Goal: Task Accomplishment & Management: Complete application form

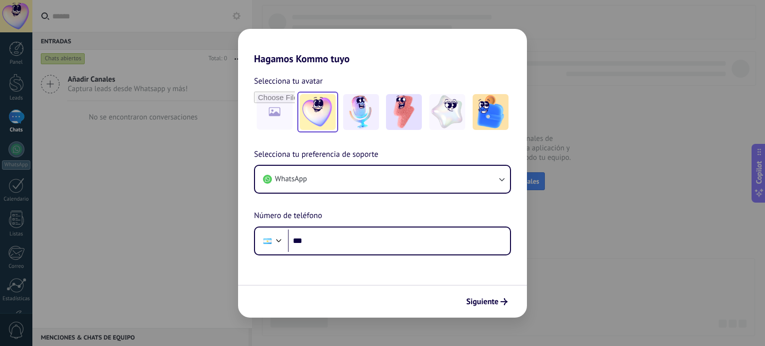
click at [317, 105] on img at bounding box center [318, 112] width 36 height 36
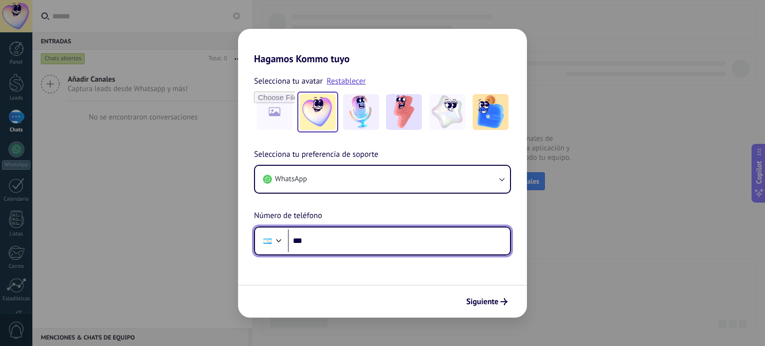
click at [348, 239] on input "***" at bounding box center [399, 241] width 222 height 23
click at [266, 245] on div at bounding box center [267, 241] width 19 height 21
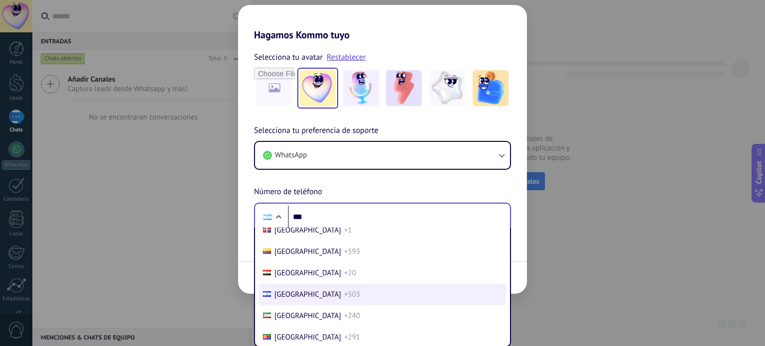
scroll to position [1127, 0]
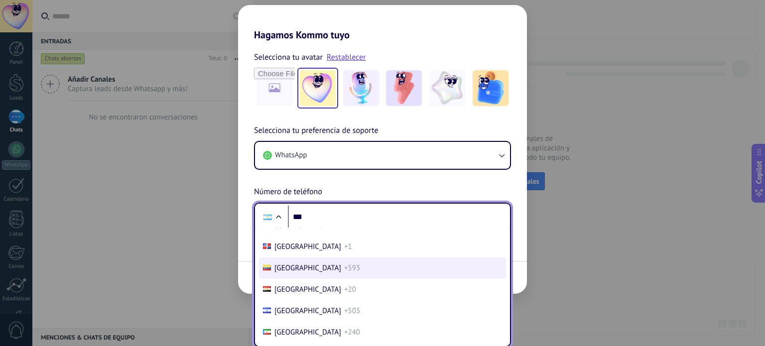
click at [297, 270] on span "[GEOGRAPHIC_DATA]" at bounding box center [307, 267] width 67 height 9
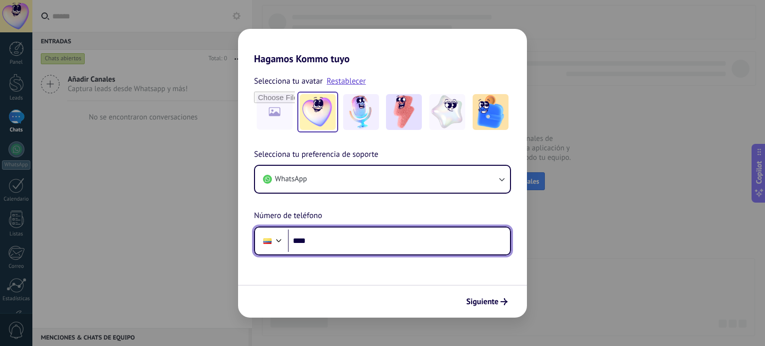
scroll to position [0, 0]
drag, startPoint x: 335, startPoint y: 247, endPoint x: 347, endPoint y: 255, distance: 14.1
click at [343, 254] on div "Phone ***" at bounding box center [382, 241] width 257 height 29
paste input "**********"
click at [321, 239] on input "**********" at bounding box center [399, 241] width 222 height 23
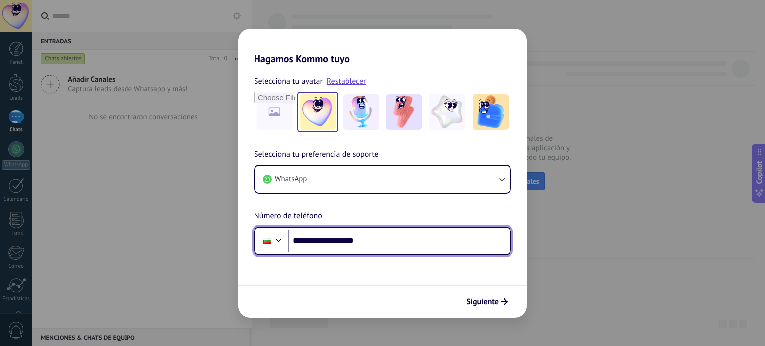
click at [324, 241] on input "**********" at bounding box center [399, 241] width 222 height 23
click at [321, 241] on input "**********" at bounding box center [399, 241] width 222 height 23
type input "**********"
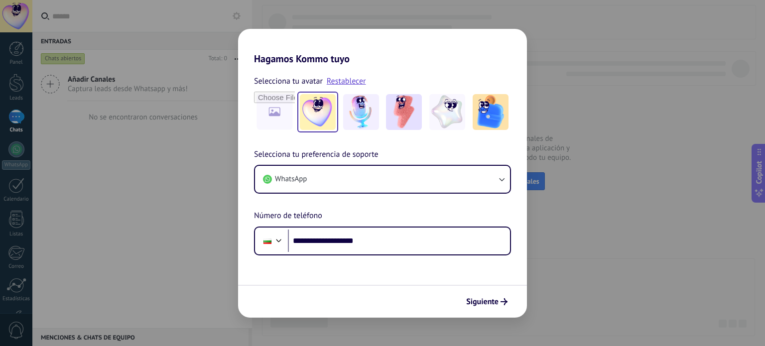
click at [277, 249] on div at bounding box center [271, 241] width 27 height 21
drag, startPoint x: 378, startPoint y: 238, endPoint x: 293, endPoint y: 238, distance: 85.2
click at [294, 238] on input "**********" at bounding box center [399, 241] width 222 height 23
paste input "**********"
type input "**********"
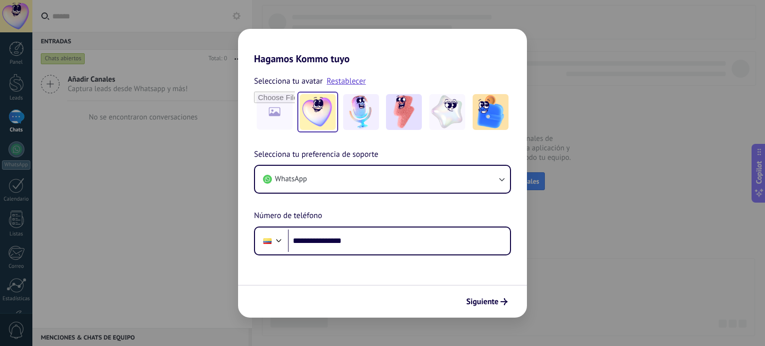
click at [274, 246] on div at bounding box center [267, 241] width 19 height 21
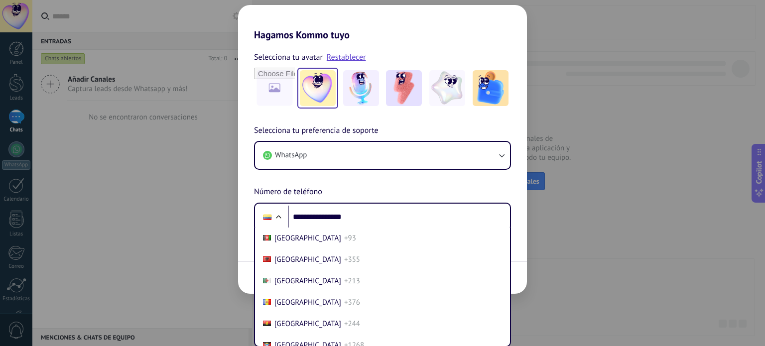
scroll to position [1064, 0]
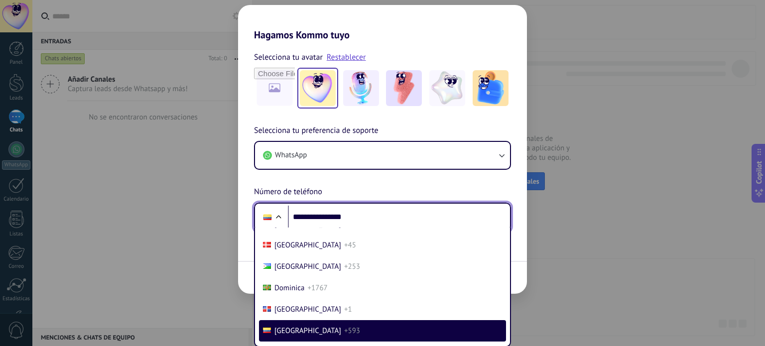
click at [283, 217] on div at bounding box center [278, 218] width 12 height 12
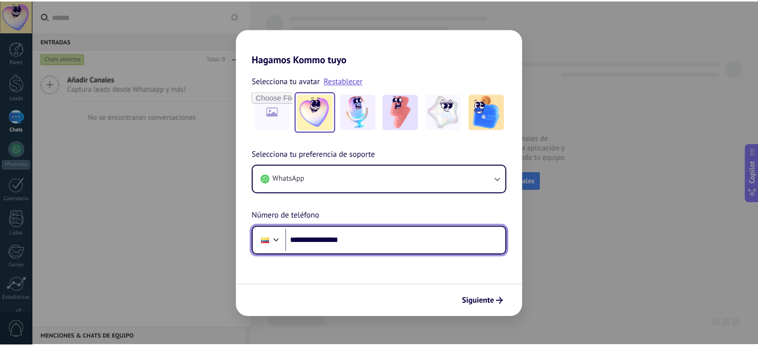
scroll to position [0, 0]
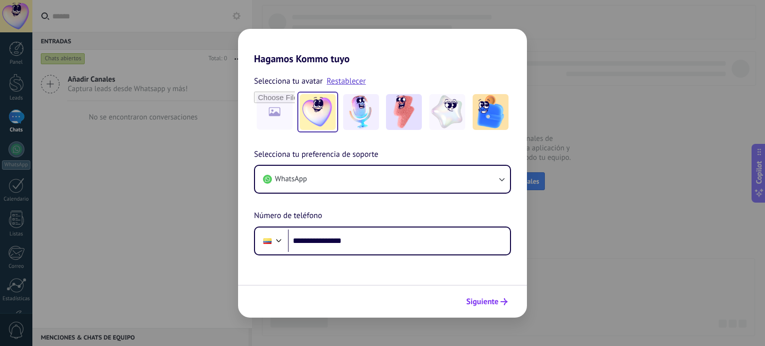
click at [495, 304] on span "Siguiente" at bounding box center [482, 301] width 32 height 7
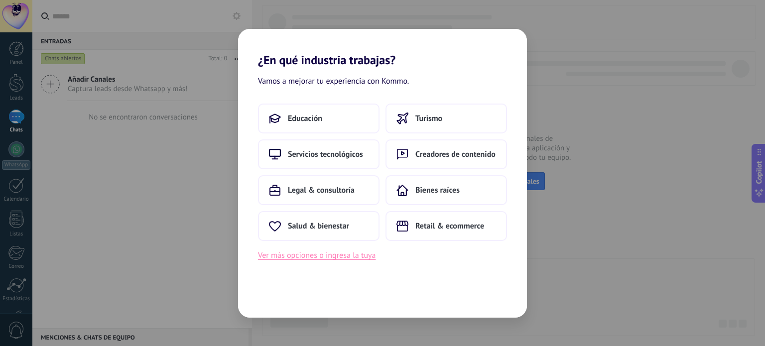
click at [367, 260] on button "Ver más opciones o ingresa la tuya" at bounding box center [317, 255] width 118 height 13
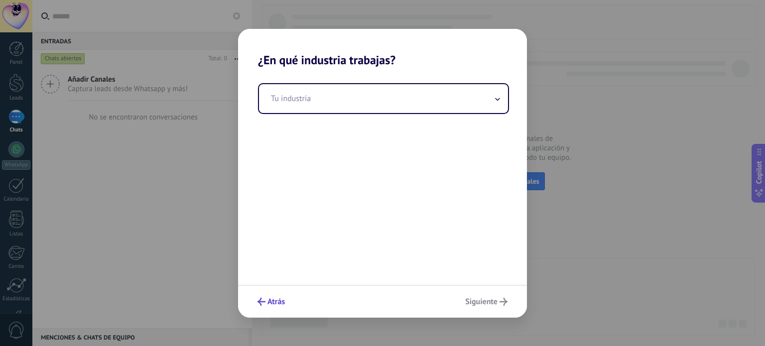
click at [280, 305] on span "Atrás" at bounding box center [275, 301] width 17 height 7
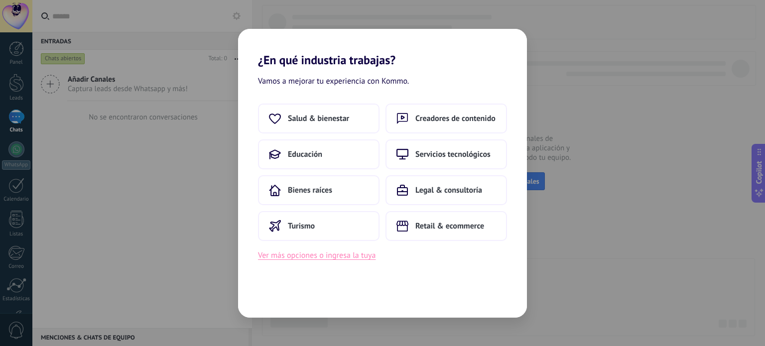
click at [321, 261] on button "Ver más opciones o ingresa la tuya" at bounding box center [317, 255] width 118 height 13
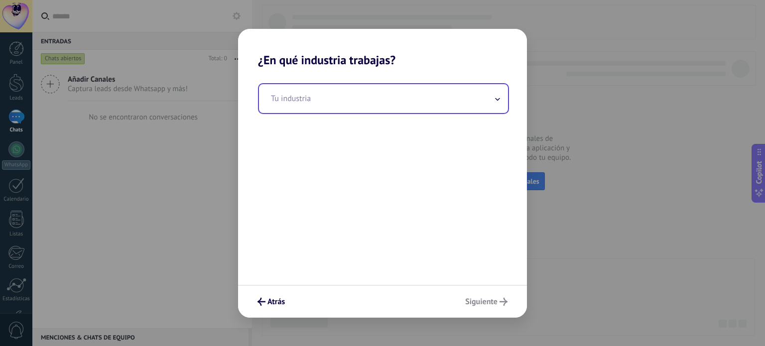
click at [360, 98] on input "text" at bounding box center [383, 98] width 249 height 29
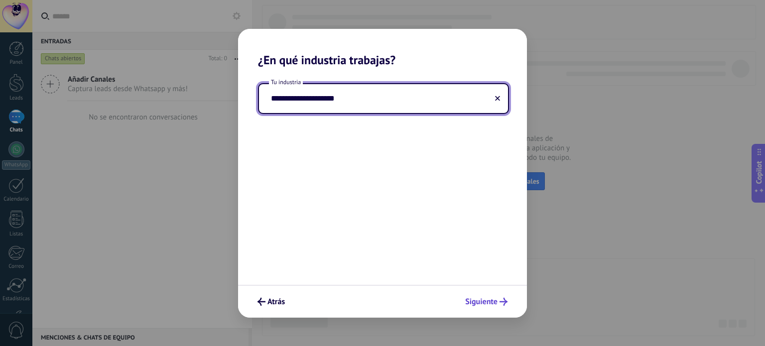
type input "**********"
click at [496, 307] on button "Siguiente" at bounding box center [486, 301] width 51 height 17
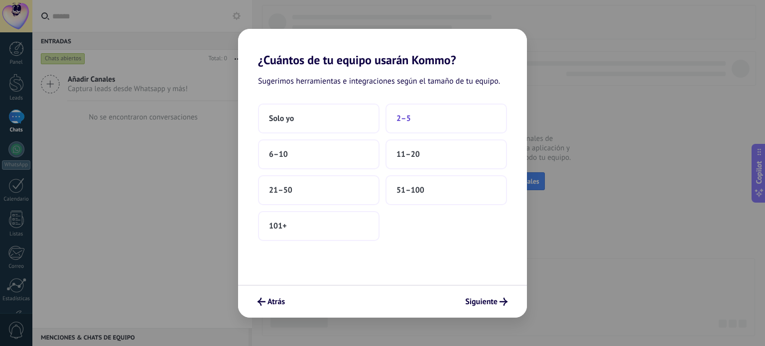
click at [444, 121] on button "2–5" at bounding box center [447, 119] width 122 height 30
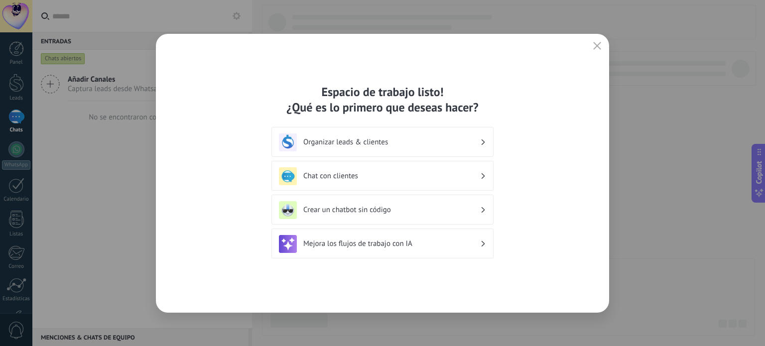
click at [454, 144] on h3 "Organizar leads & clientes" at bounding box center [391, 141] width 177 height 9
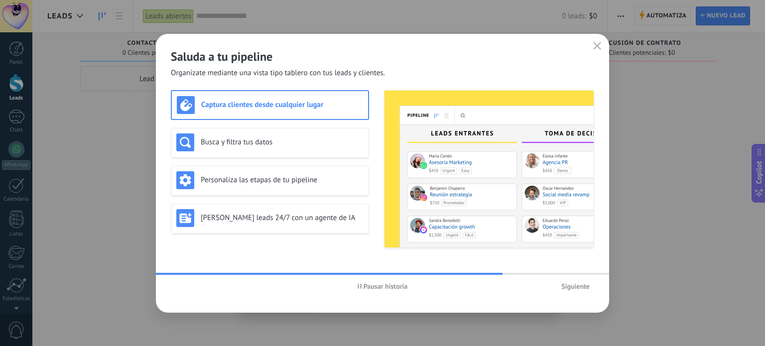
click at [278, 103] on h3 "Captura clientes desde cualquier lugar" at bounding box center [282, 104] width 162 height 9
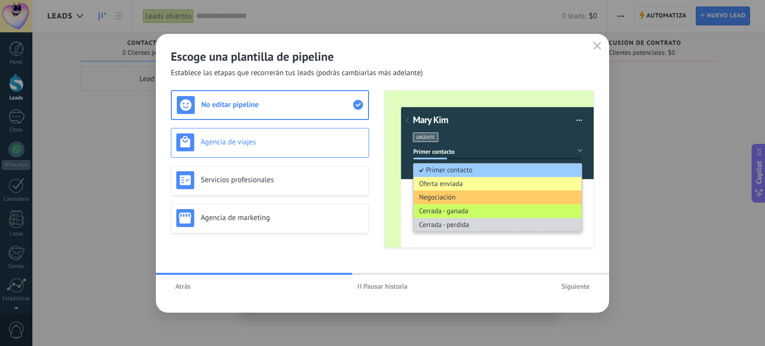
click at [241, 137] on h3 "Agencia de viajes" at bounding box center [282, 141] width 163 height 9
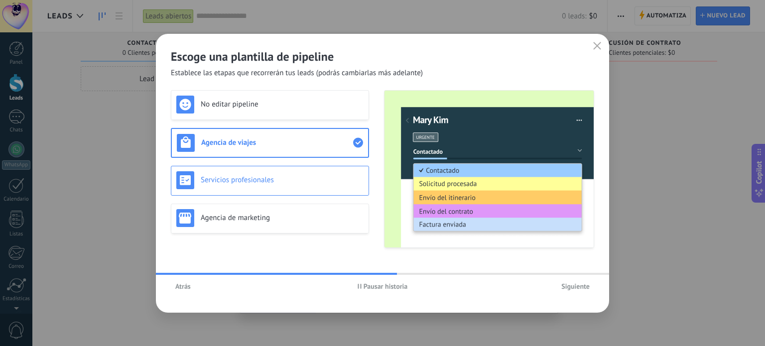
click at [257, 180] on h3 "Servicios profesionales" at bounding box center [282, 179] width 163 height 9
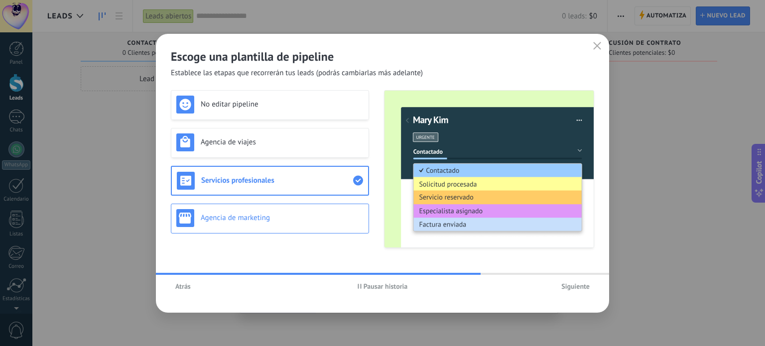
click at [246, 209] on div "Agencia de marketing" at bounding box center [269, 218] width 187 height 18
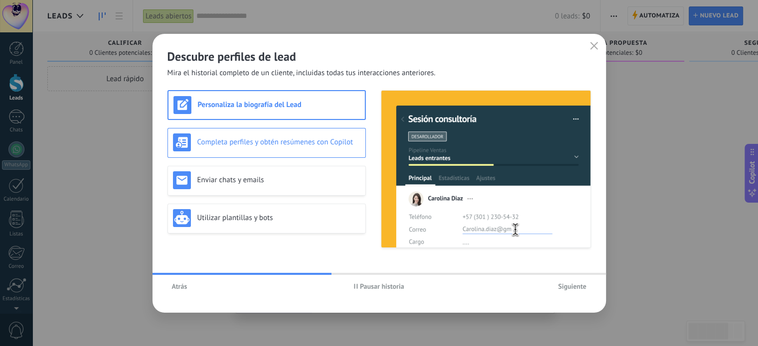
click at [311, 152] on div "Completa perfiles y obtén resúmenes con Copilot" at bounding box center [266, 143] width 198 height 30
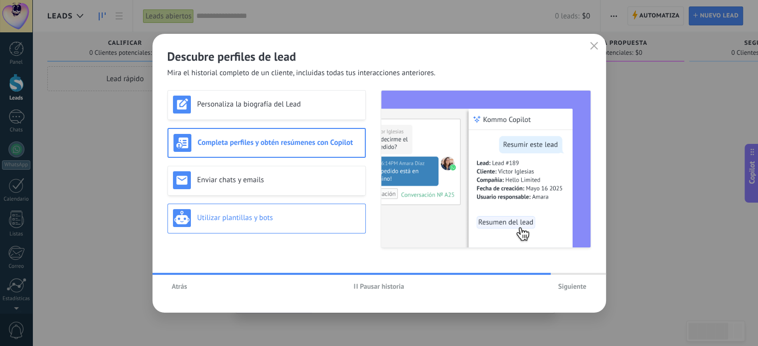
click at [263, 217] on h3 "Utilizar plantillas y bots" at bounding box center [278, 217] width 163 height 9
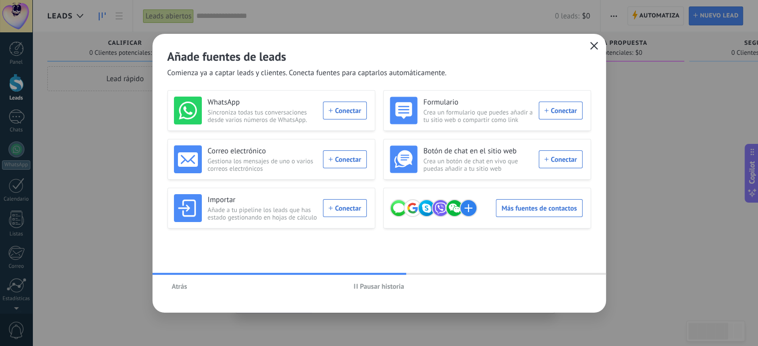
click at [590, 48] on icon "button" at bounding box center [594, 46] width 8 height 8
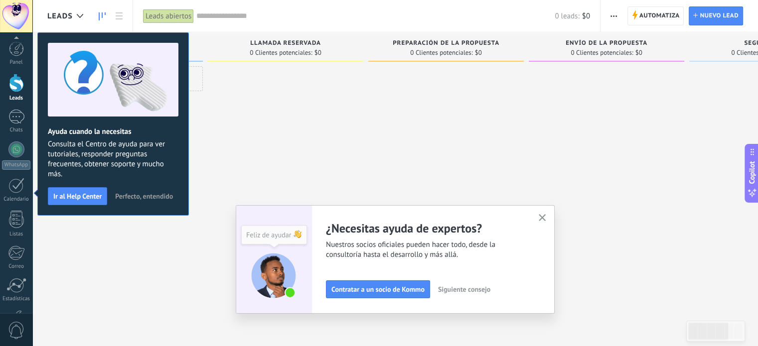
scroll to position [68, 0]
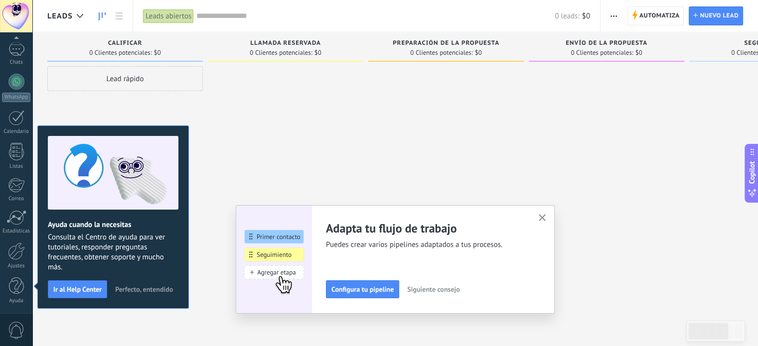
drag, startPoint x: 376, startPoint y: 290, endPoint x: 495, endPoint y: 306, distance: 120.0
click at [495, 306] on div "Adapta tu flujo de trabajo Puedes crear varios pipelines adaptados a tus proces…" at bounding box center [395, 259] width 319 height 109
click at [440, 294] on button "Siguiente consejo" at bounding box center [432, 289] width 61 height 15
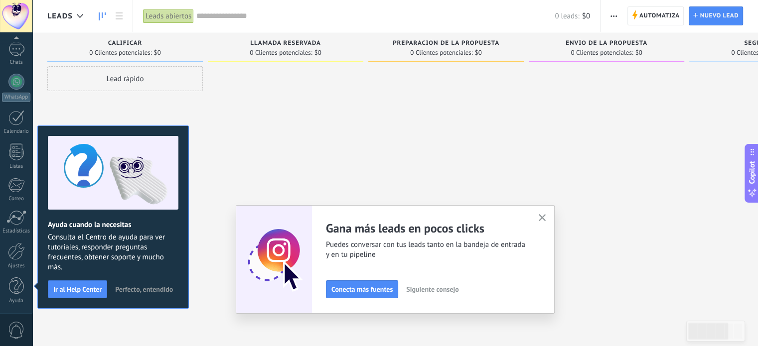
click at [440, 294] on button "Siguiente consejo" at bounding box center [431, 289] width 61 height 15
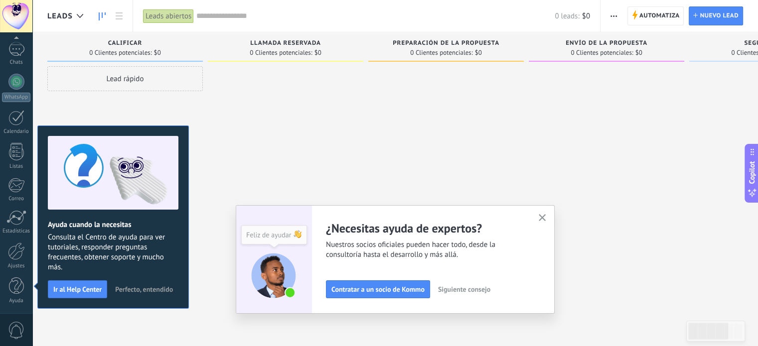
click at [462, 290] on span "Siguiente consejo" at bounding box center [464, 289] width 52 height 7
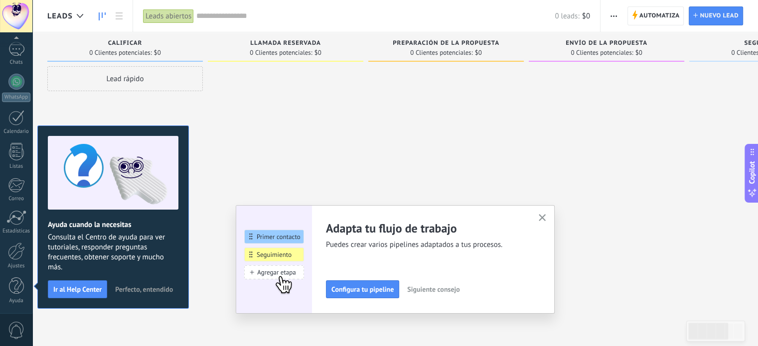
click at [544, 222] on span "button" at bounding box center [541, 218] width 7 height 8
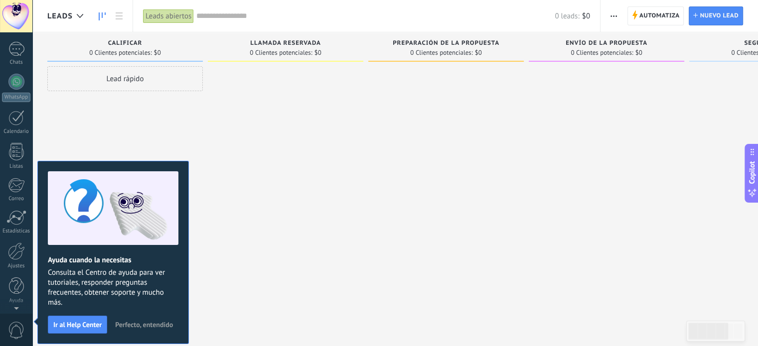
scroll to position [0, 0]
click at [161, 330] on button "Perfecto, entendido" at bounding box center [144, 324] width 67 height 15
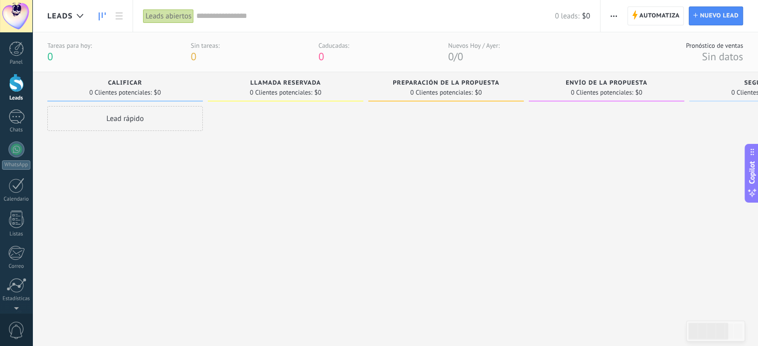
click at [615, 22] on span "button" at bounding box center [613, 15] width 6 height 19
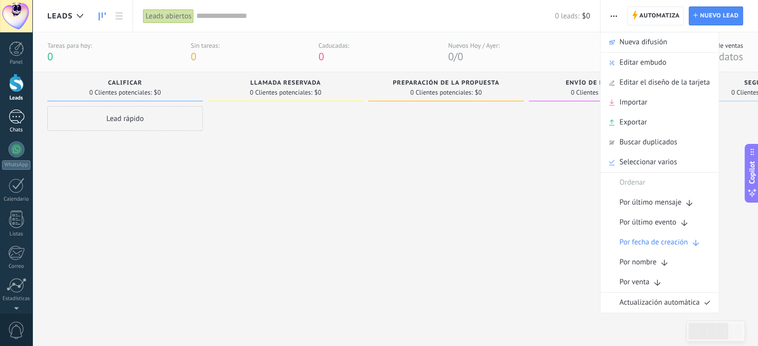
click at [10, 120] on div at bounding box center [16, 117] width 16 height 14
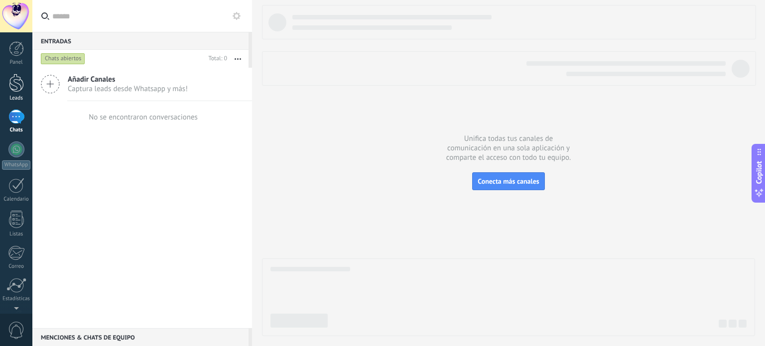
click at [17, 77] on div at bounding box center [16, 83] width 15 height 18
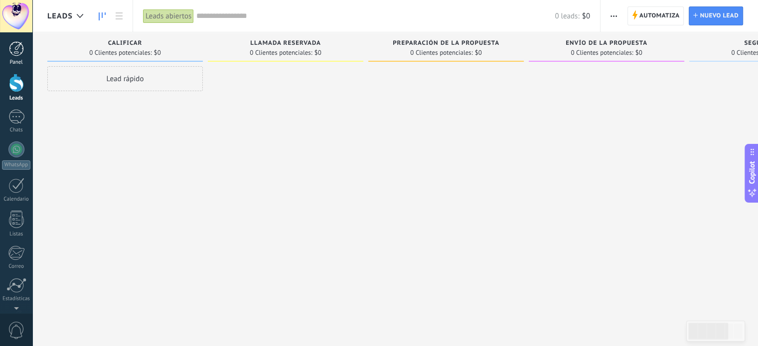
click at [10, 45] on div at bounding box center [16, 48] width 15 height 15
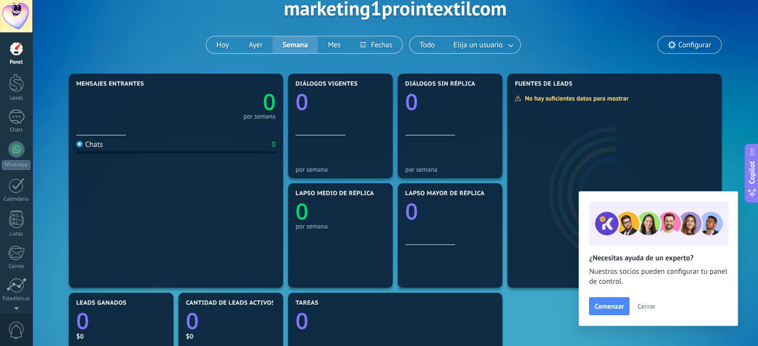
scroll to position [100, 0]
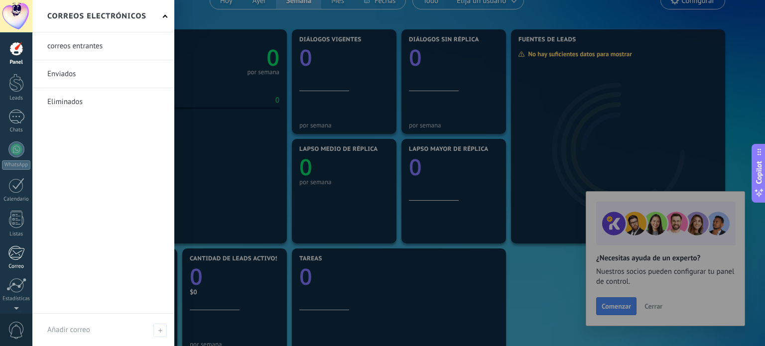
click at [15, 257] on div at bounding box center [16, 253] width 16 height 15
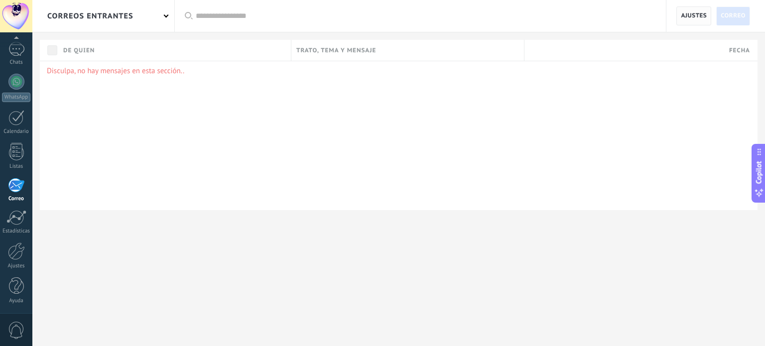
click at [704, 18] on span "Ajustes" at bounding box center [694, 16] width 26 height 18
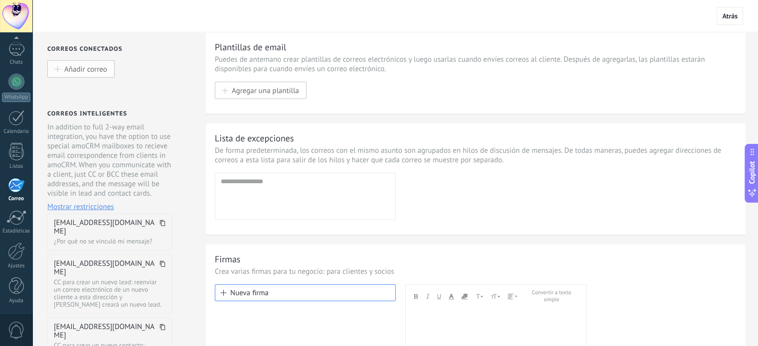
click at [74, 66] on span "Añadir correo" at bounding box center [85, 69] width 43 height 8
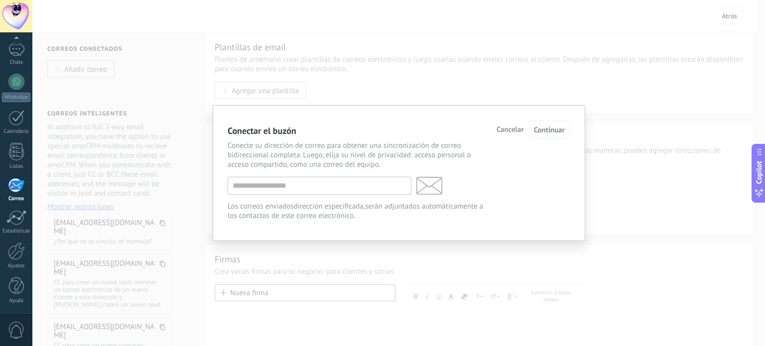
click at [513, 129] on span "Cancelar" at bounding box center [510, 130] width 27 height 7
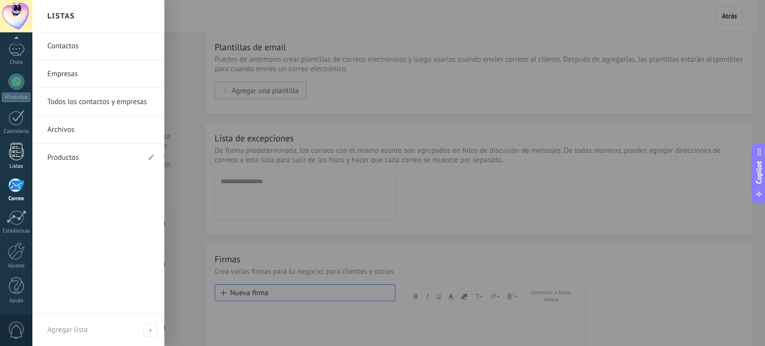
click at [22, 159] on div at bounding box center [16, 151] width 15 height 17
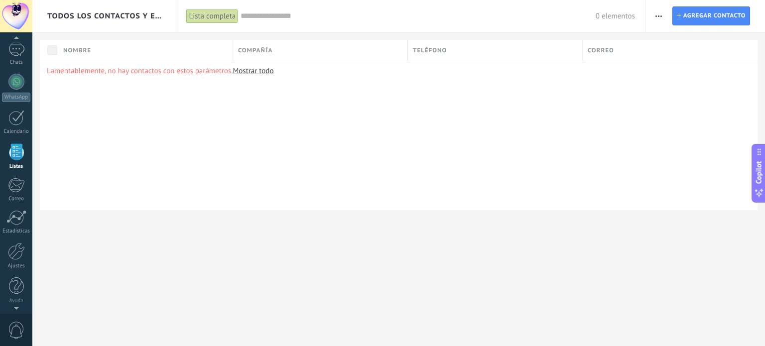
scroll to position [61, 0]
click at [253, 73] on link "Mostrar todo" at bounding box center [253, 70] width 41 height 9
click at [248, 71] on link "Mostrar todo" at bounding box center [253, 70] width 41 height 9
click at [662, 18] on span "button" at bounding box center [659, 15] width 6 height 19
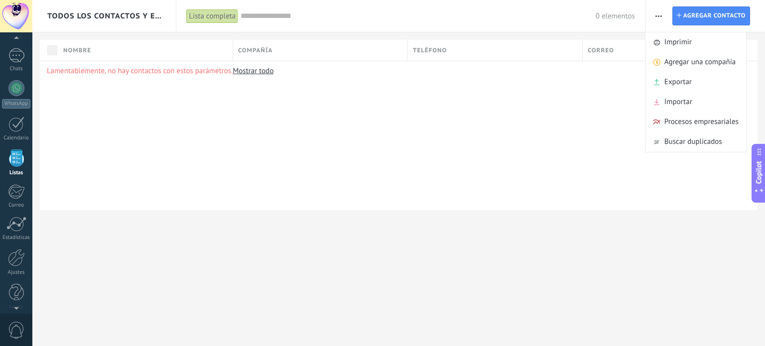
click at [587, 178] on div "Lamentablemente, no hay contactos con estos parámetros. Mostrar todo" at bounding box center [399, 135] width 718 height 149
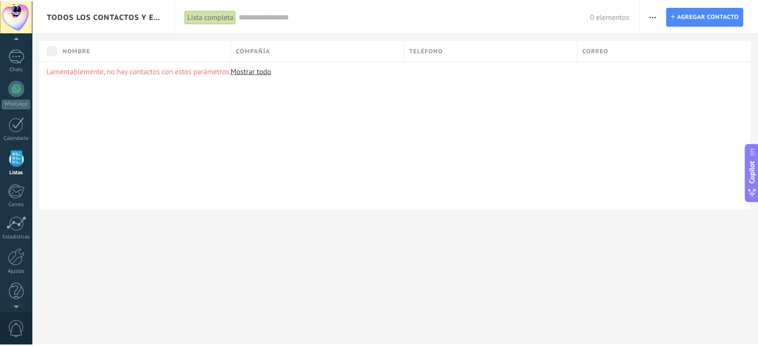
scroll to position [68, 0]
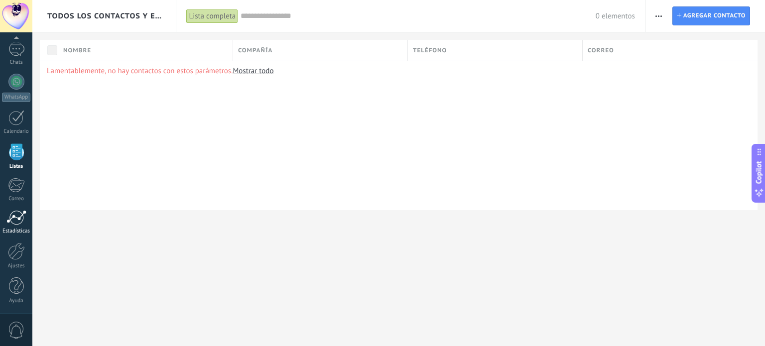
click at [18, 226] on link "Estadísticas" at bounding box center [16, 222] width 32 height 24
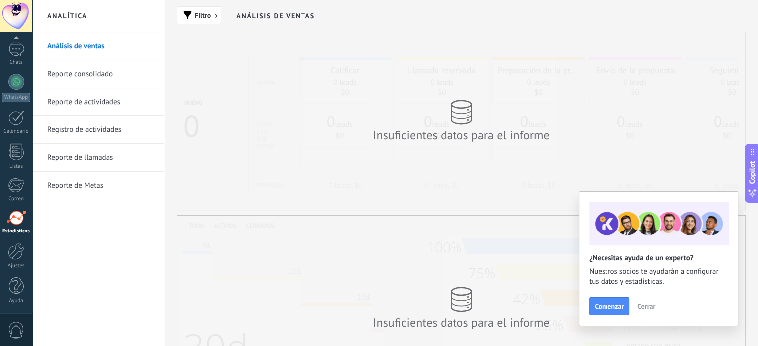
click at [16, 330] on span "0" at bounding box center [16, 330] width 17 height 17
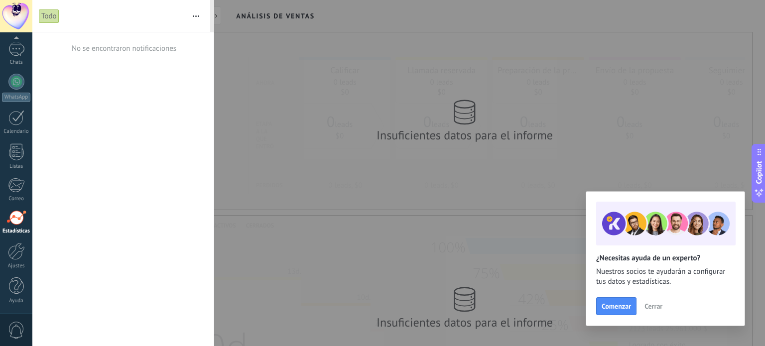
click at [18, 333] on span "0" at bounding box center [16, 330] width 17 height 17
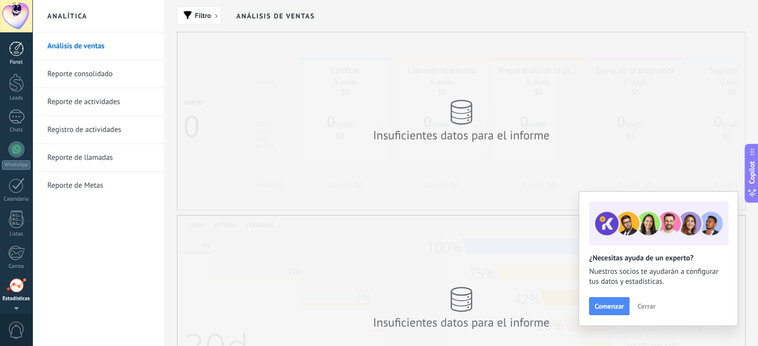
click at [16, 58] on link "Panel" at bounding box center [16, 53] width 32 height 24
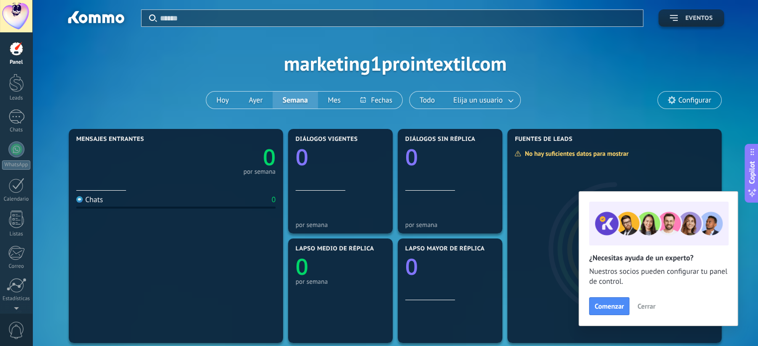
click at [687, 17] on span "Eventos" at bounding box center [698, 18] width 27 height 7
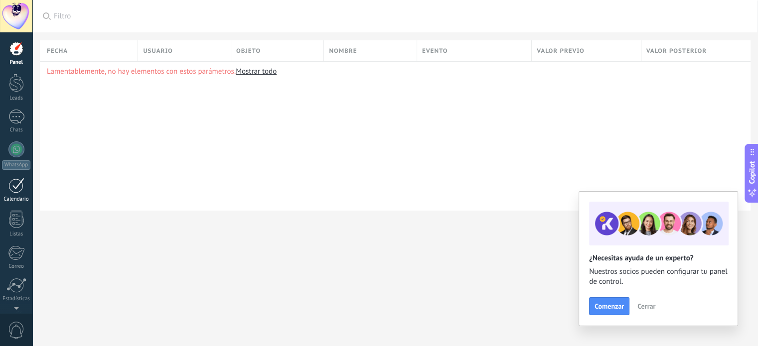
click at [14, 195] on link "Calendario" at bounding box center [16, 190] width 32 height 25
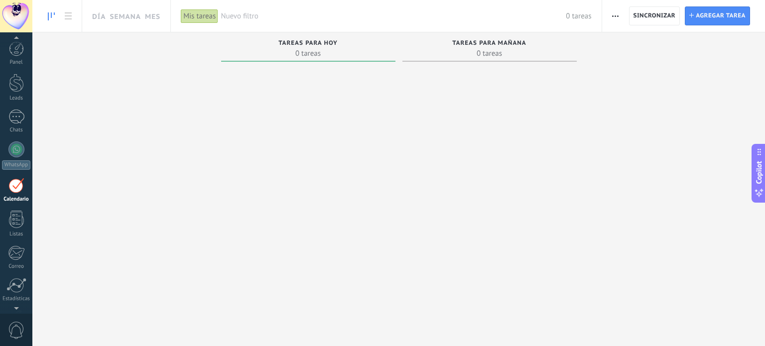
scroll to position [28, 0]
click at [62, 15] on link at bounding box center [68, 15] width 17 height 19
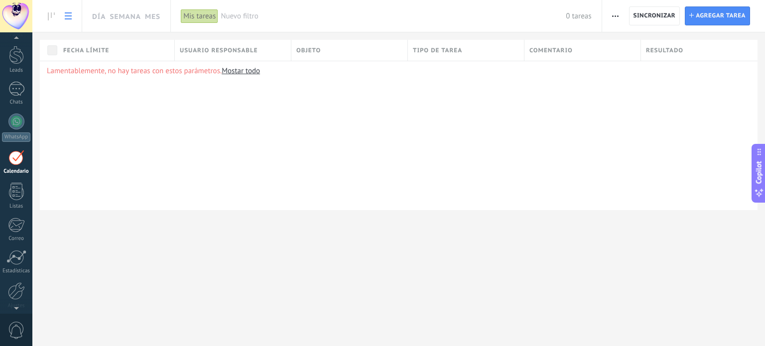
click at [51, 19] on icon at bounding box center [51, 16] width 7 height 8
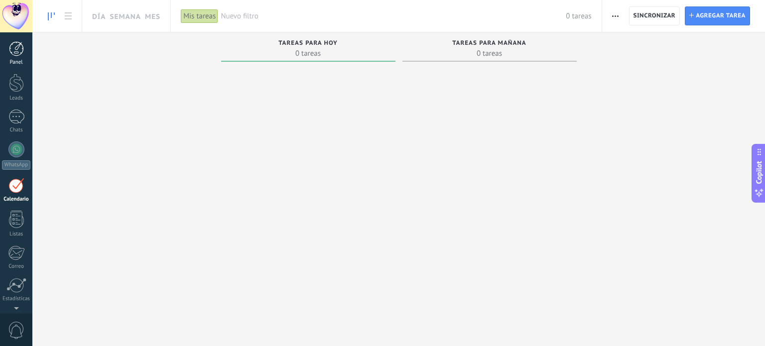
click at [15, 42] on div at bounding box center [16, 48] width 15 height 15
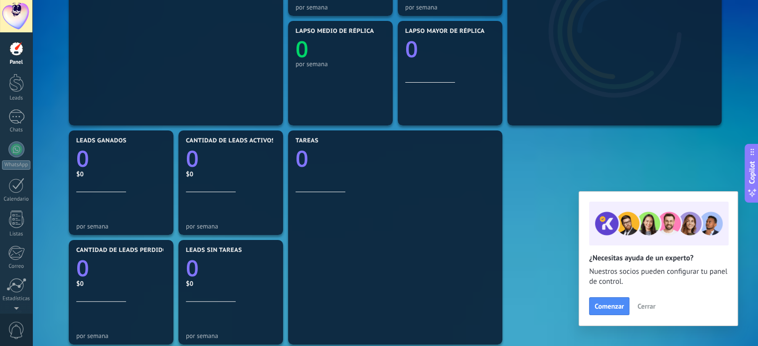
scroll to position [159, 0]
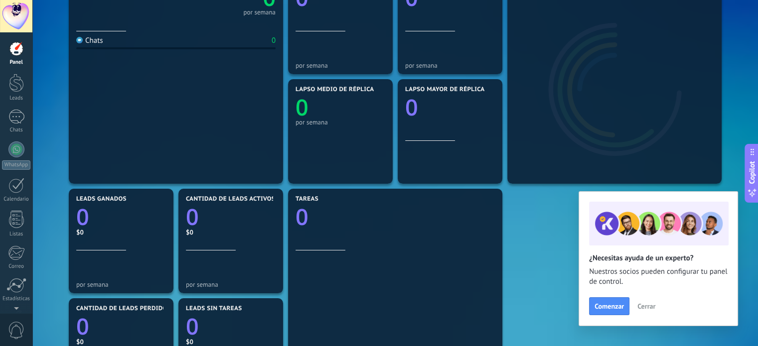
click at [648, 313] on button "Cerrar" at bounding box center [646, 306] width 27 height 15
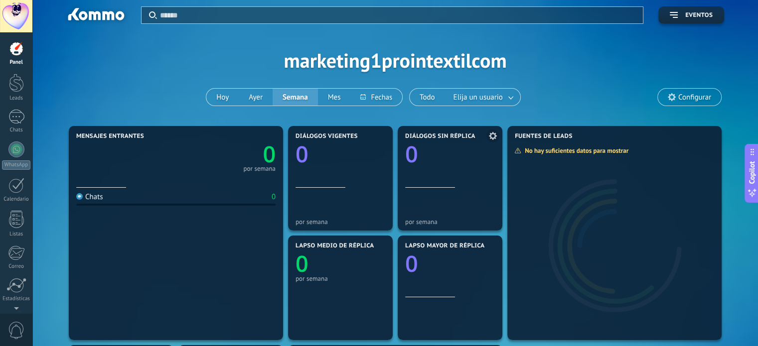
scroll to position [0, 0]
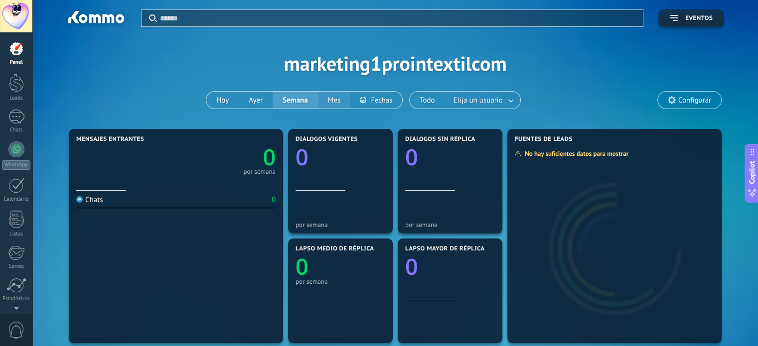
click at [338, 100] on button "Mes" at bounding box center [334, 100] width 33 height 17
